Goal: Communication & Community: Answer question/provide support

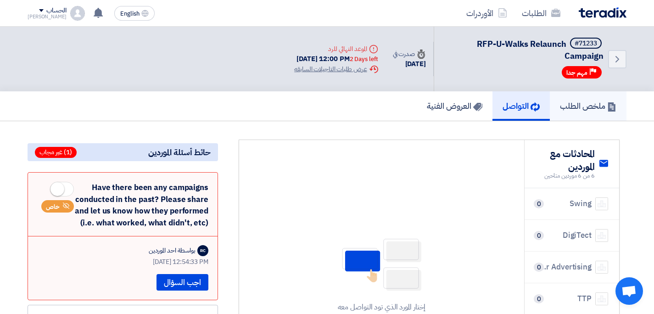
click at [569, 101] on h5 "ملخص الطلب" at bounding box center [588, 106] width 56 height 11
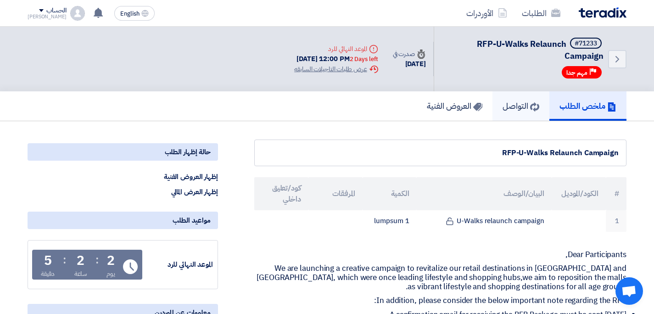
click at [532, 102] on use at bounding box center [534, 106] width 9 height 9
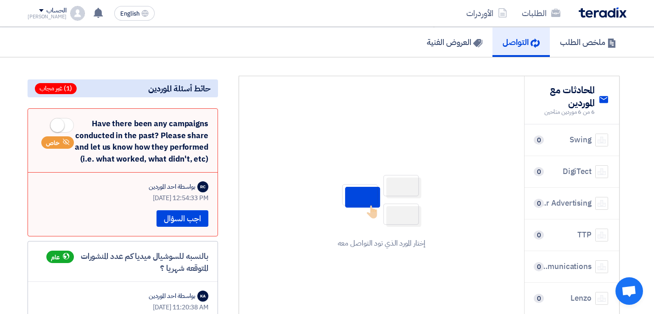
scroll to position [61, 0]
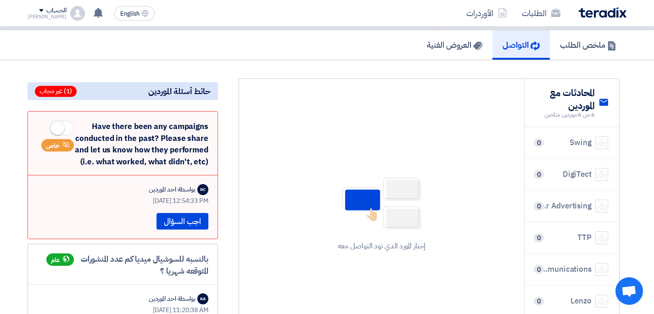
click at [118, 137] on div "Have there been any campaigns conducted in the past? Please share and let us kn…" at bounding box center [122, 144] width 171 height 47
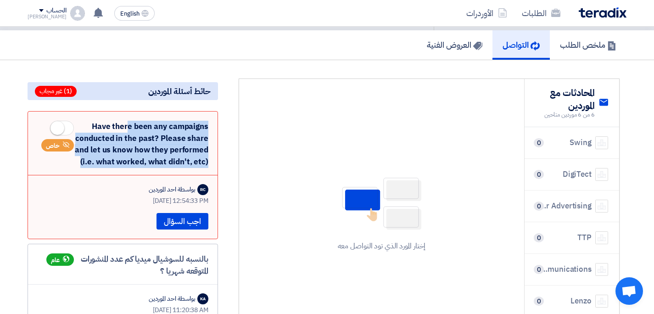
click at [118, 137] on div "Have there been any campaigns conducted in the past? Please share and let us kn…" at bounding box center [122, 144] width 171 height 47
copy div "Have there been any campaigns conducted in the past? Please share and let us kn…"
click at [184, 213] on button "اجب السؤال" at bounding box center [183, 221] width 52 height 17
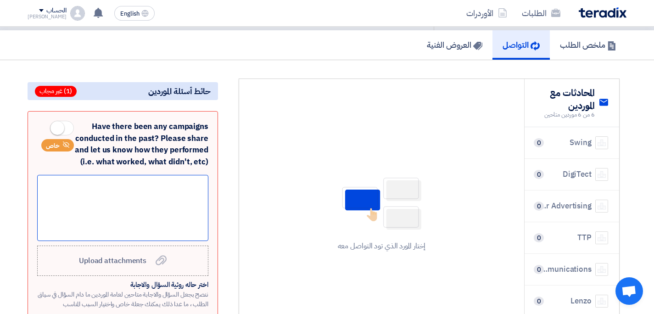
click at [165, 200] on div at bounding box center [122, 208] width 171 height 66
paste div
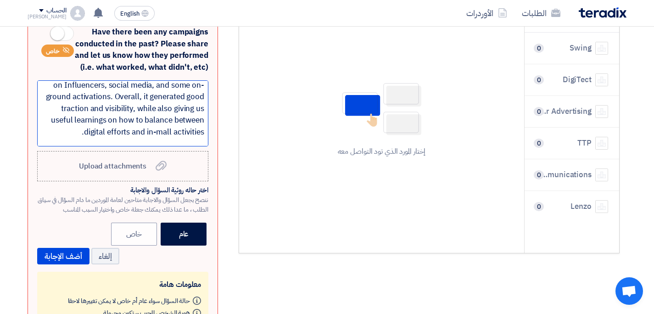
scroll to position [160, 0]
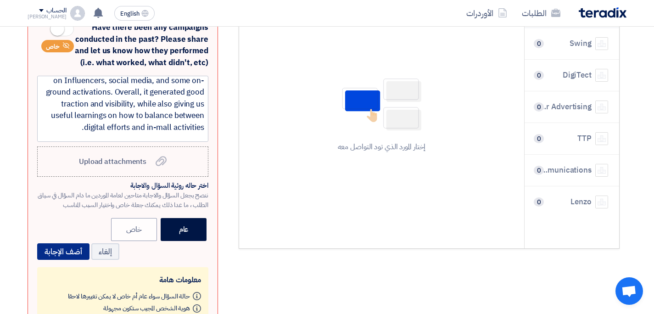
click at [52, 243] on button "أضف الإجابة" at bounding box center [63, 251] width 52 height 17
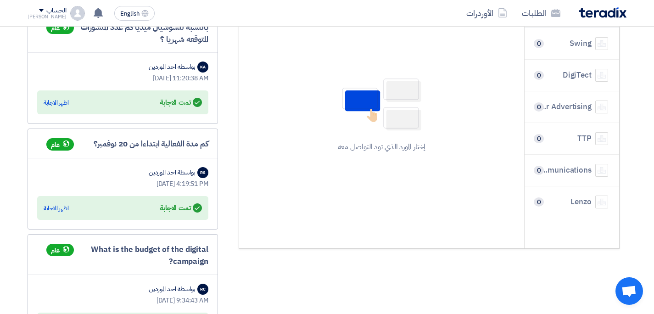
scroll to position [0, 0]
